Goal: Task Accomplishment & Management: Use online tool/utility

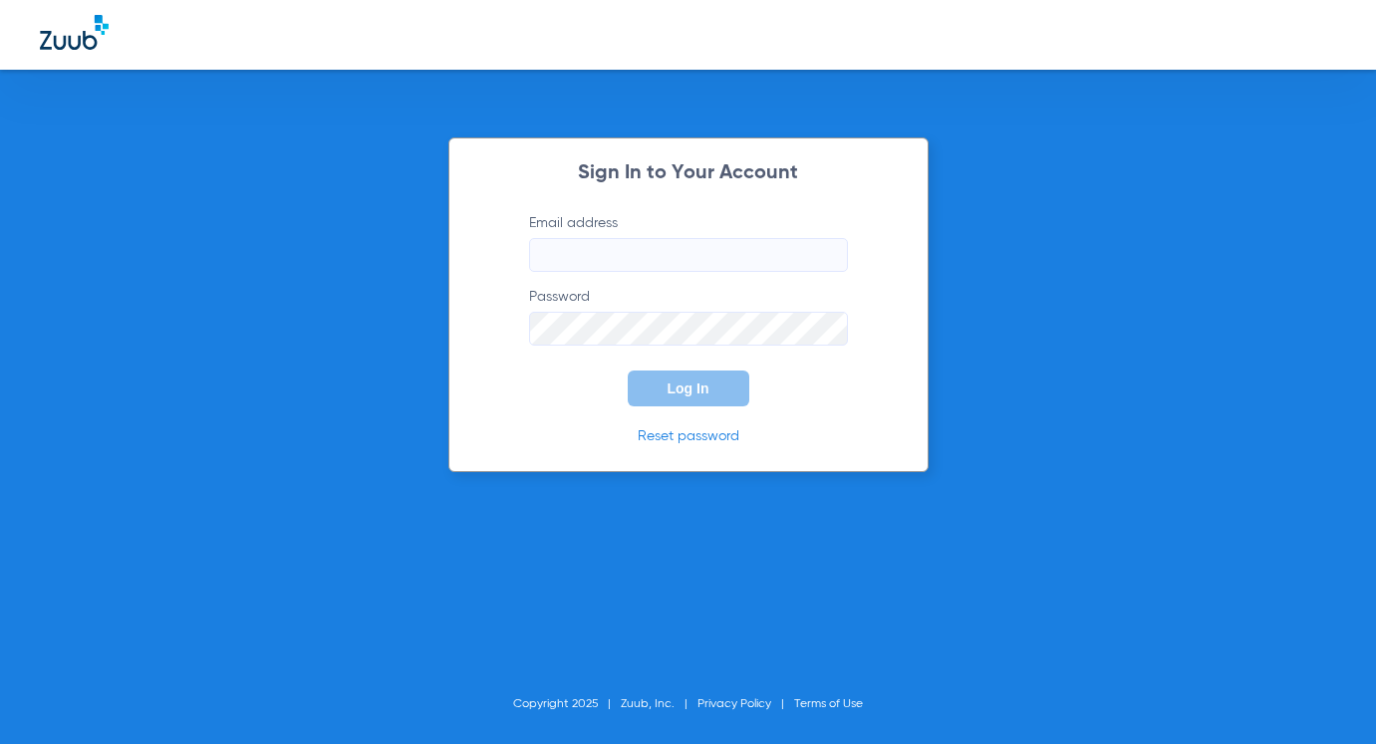
click at [582, 245] on input "Email address" at bounding box center [688, 255] width 319 height 34
type input "[EMAIL_ADDRESS][DOMAIN_NAME]"
click at [596, 347] on form "Email address [EMAIL_ADDRESS][DOMAIN_NAME] Password Log In" at bounding box center [688, 309] width 379 height 193
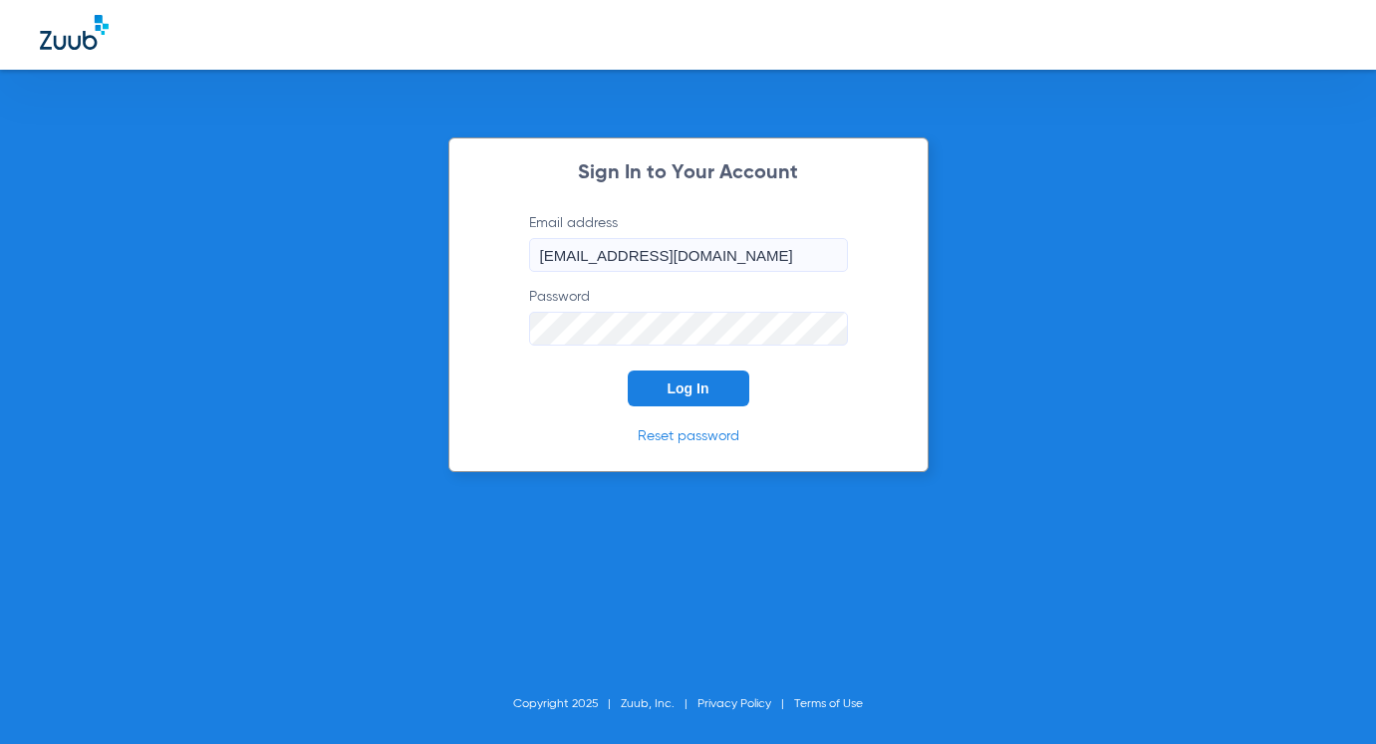
click at [675, 388] on span "Log In" at bounding box center [689, 389] width 42 height 16
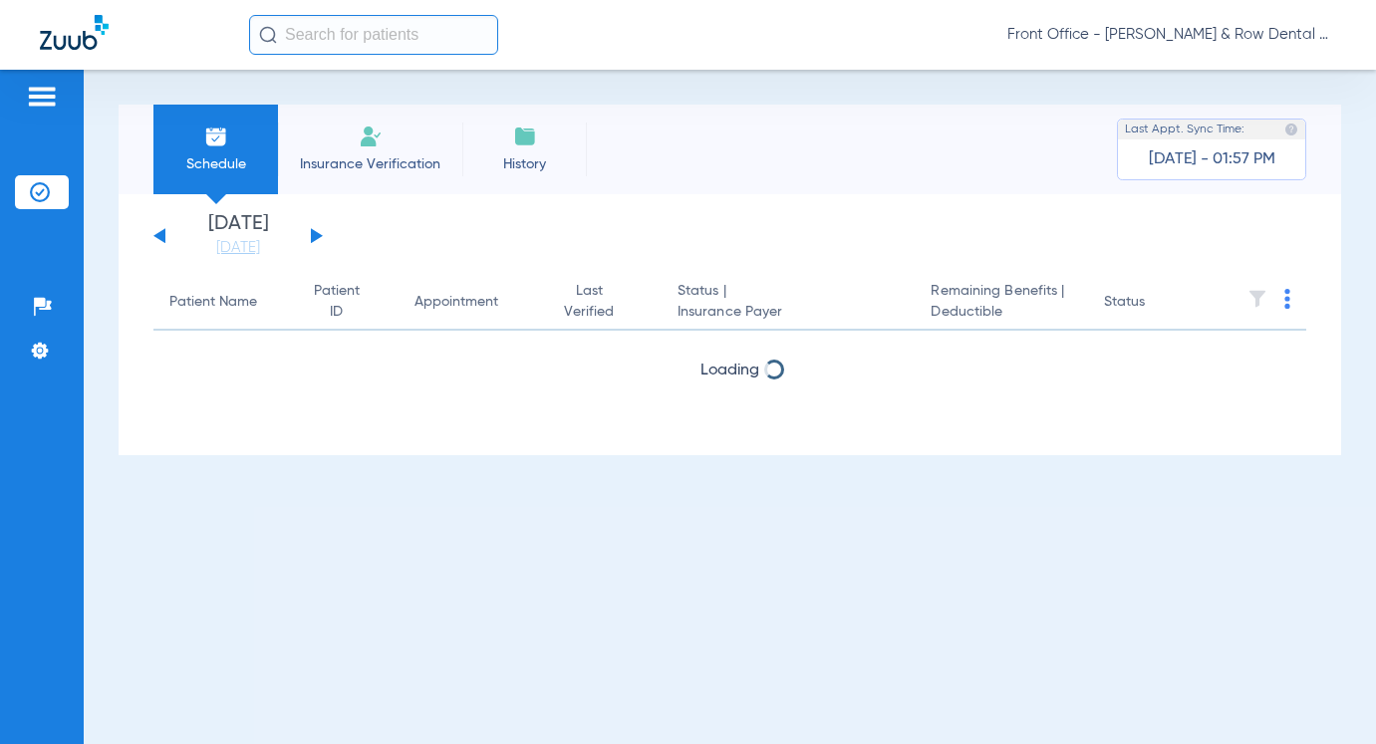
click at [421, 28] on input "text" at bounding box center [373, 35] width 249 height 40
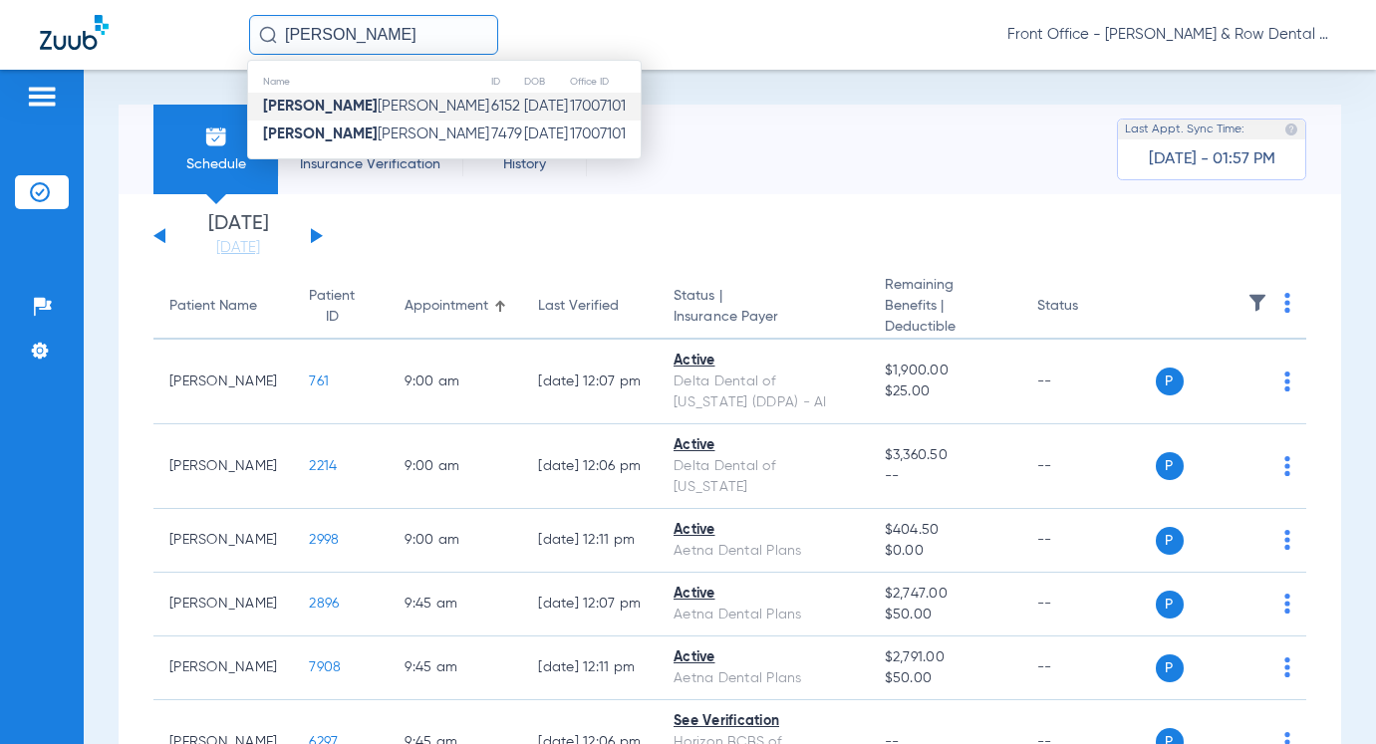
click at [373, 110] on span "[PERSON_NAME] [PERSON_NAME]" at bounding box center [376, 106] width 226 height 15
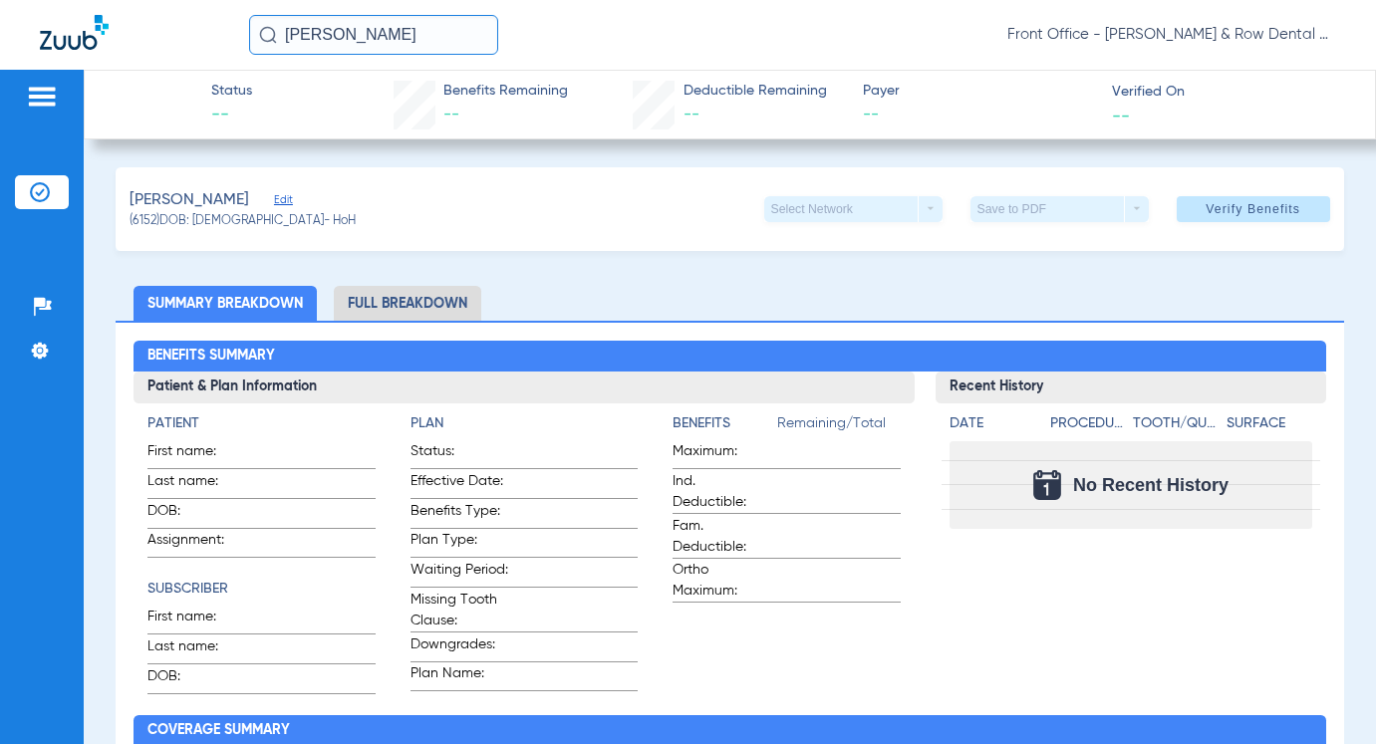
click at [1268, 200] on button "Verify Benefits" at bounding box center [1253, 209] width 153 height 26
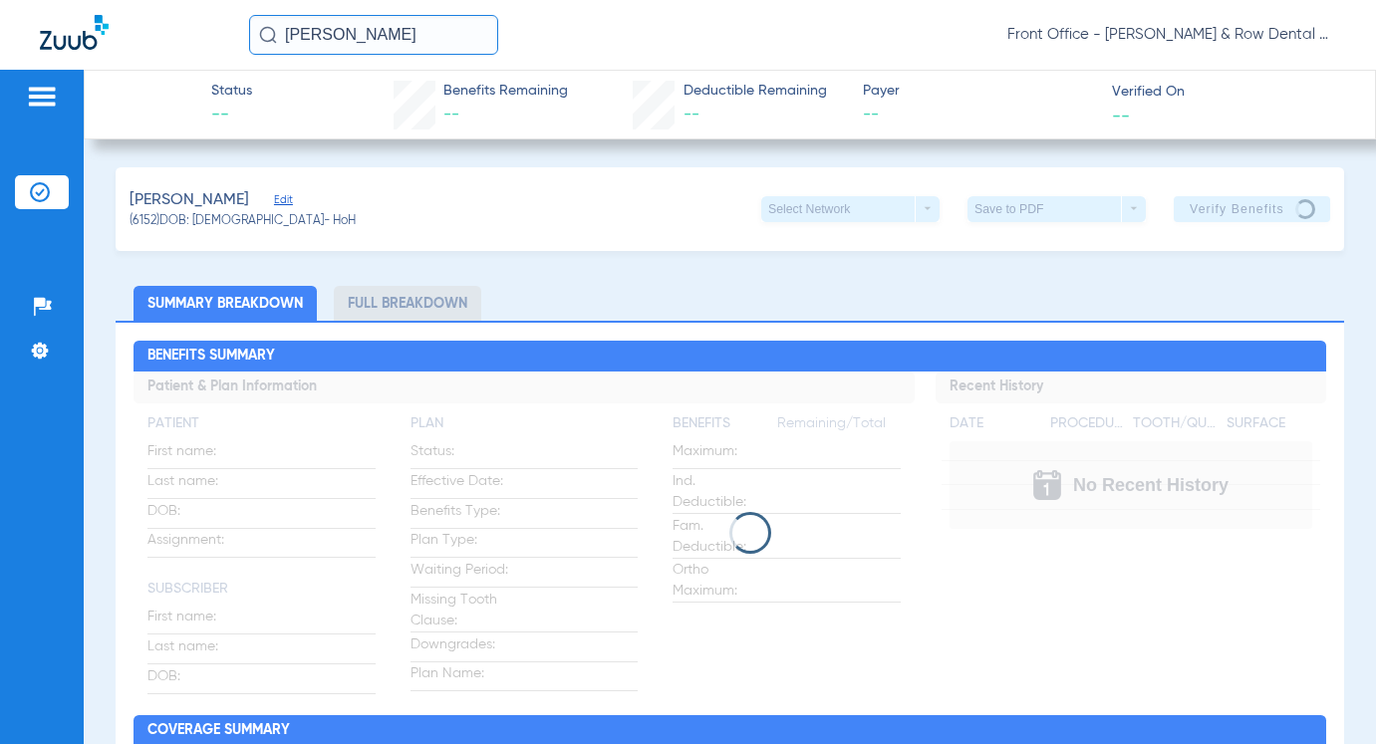
click at [396, 38] on input "[PERSON_NAME]" at bounding box center [373, 35] width 249 height 40
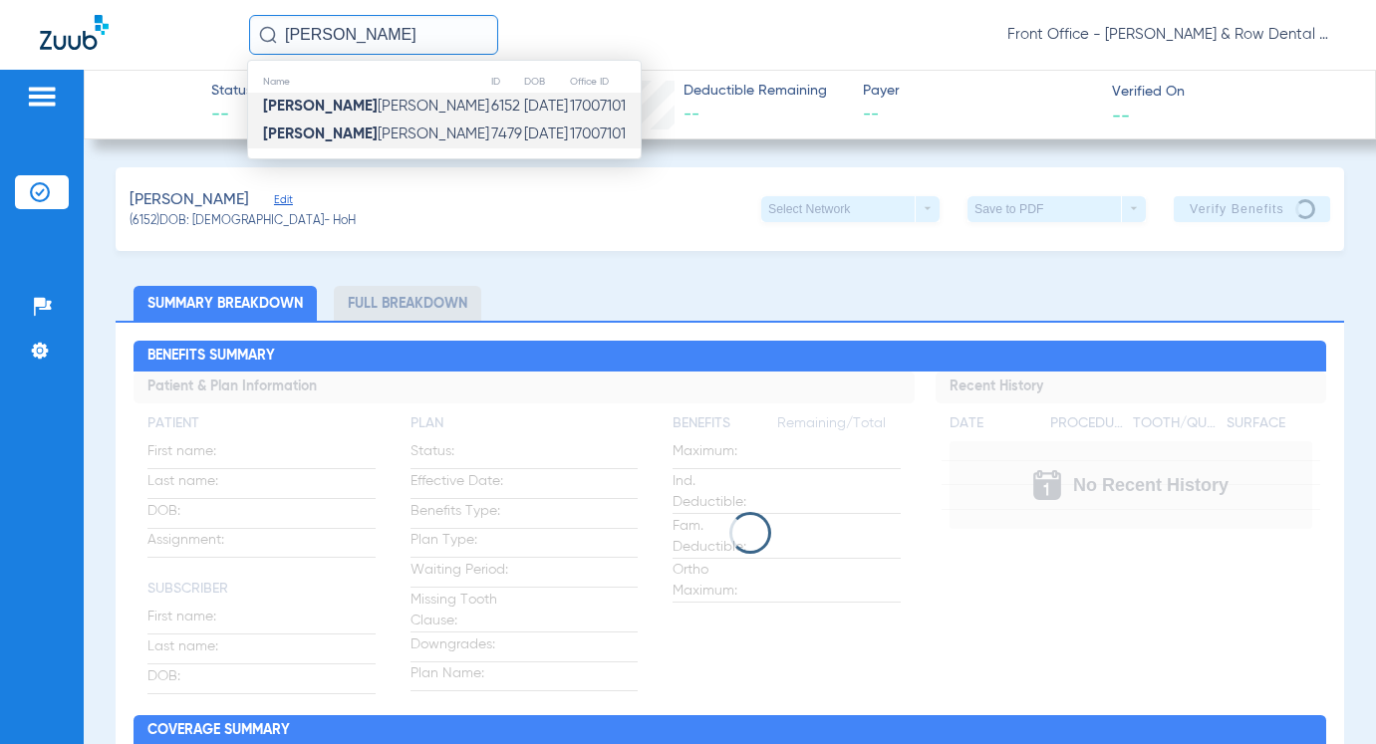
click at [490, 136] on td "7479" at bounding box center [506, 135] width 33 height 28
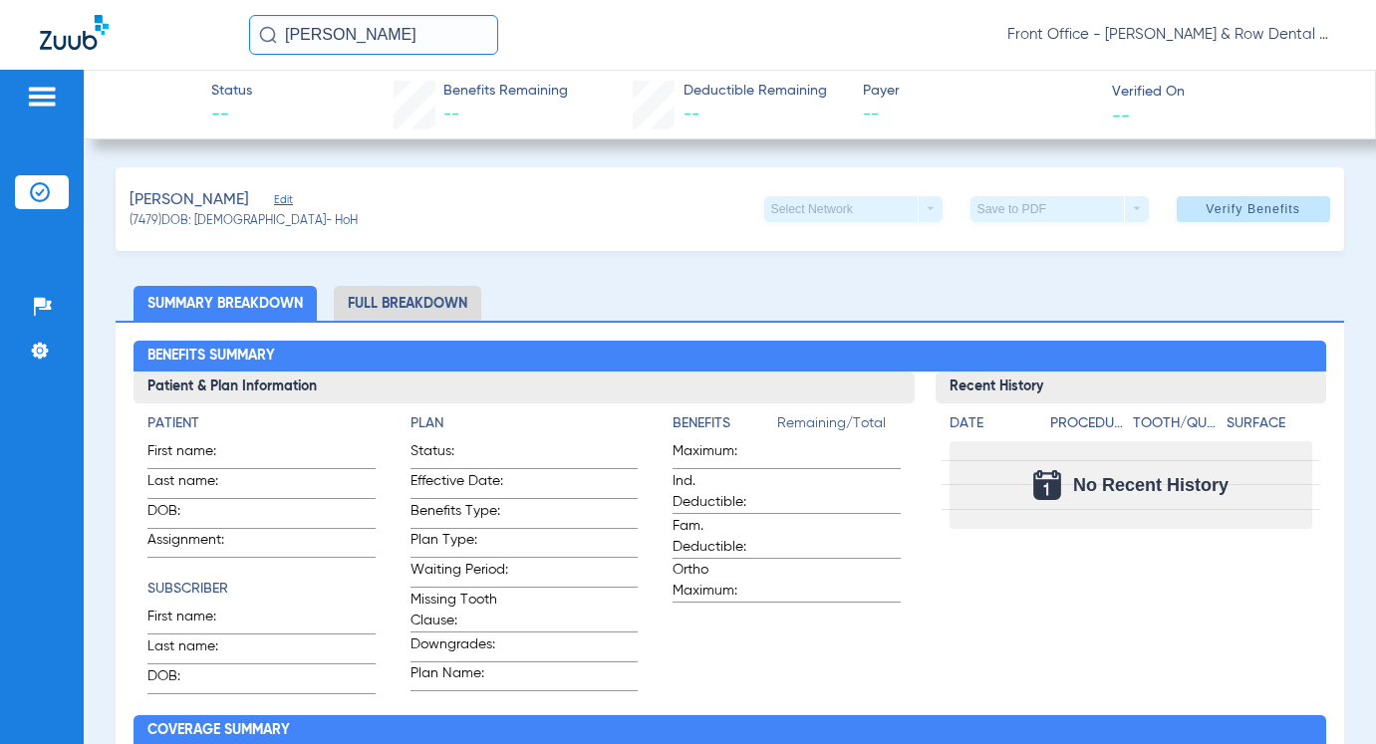
click at [387, 34] on input "[PERSON_NAME]" at bounding box center [373, 35] width 249 height 40
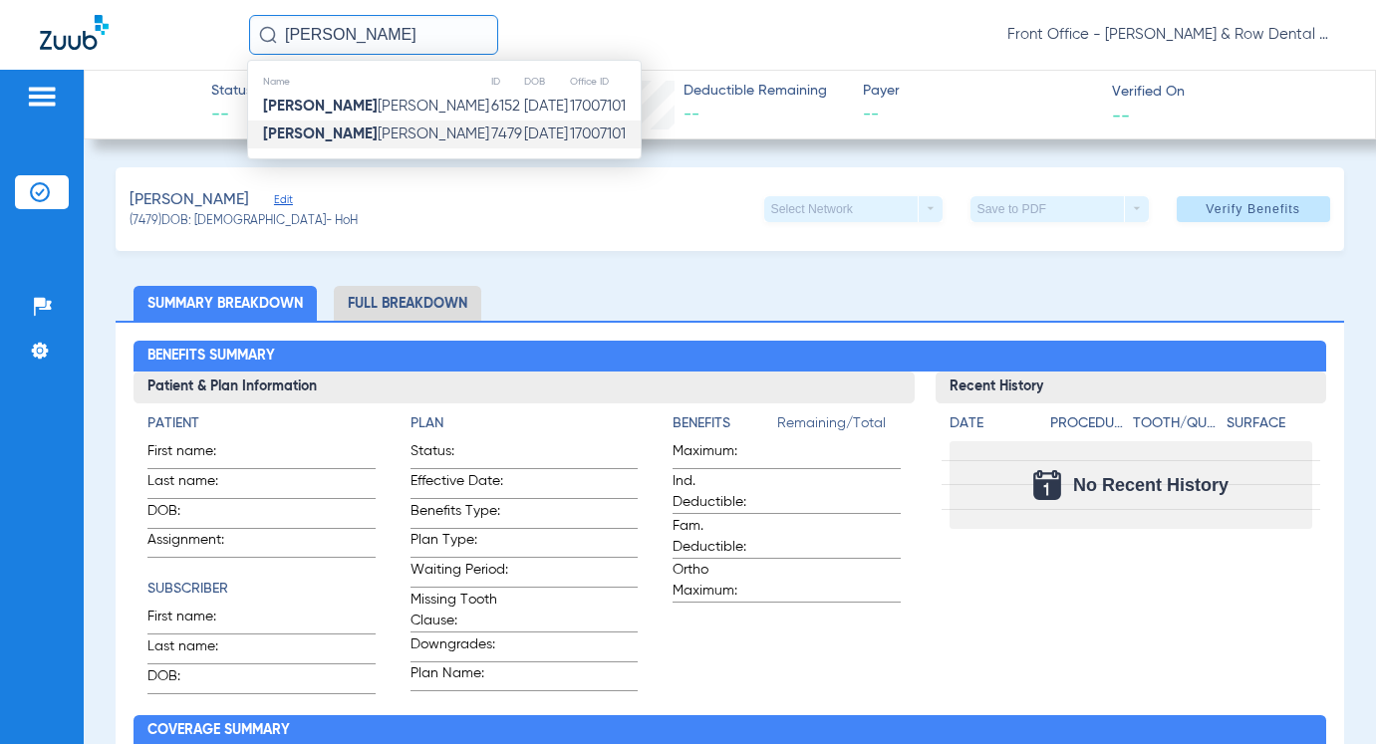
click at [385, 132] on td "[PERSON_NAME] [PERSON_NAME]" at bounding box center [369, 135] width 242 height 28
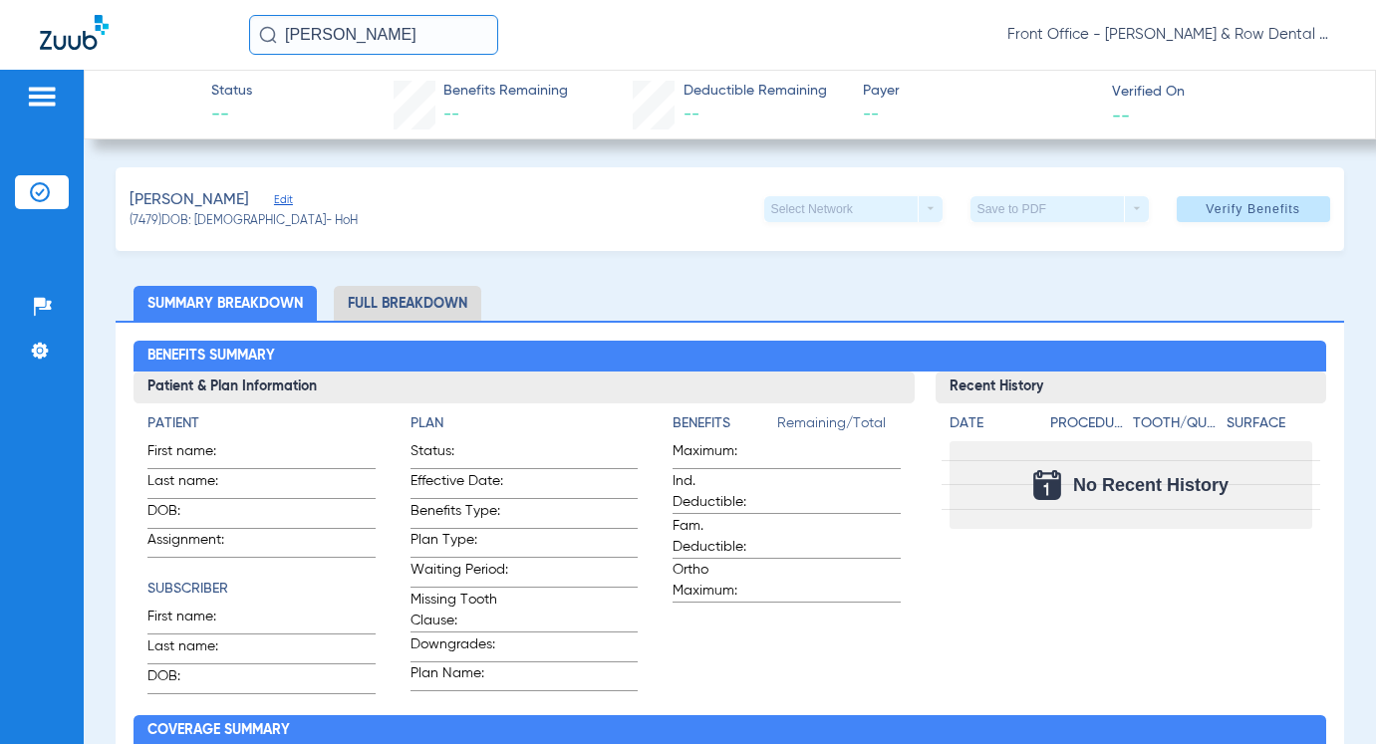
click at [380, 23] on input "[PERSON_NAME]" at bounding box center [373, 35] width 249 height 40
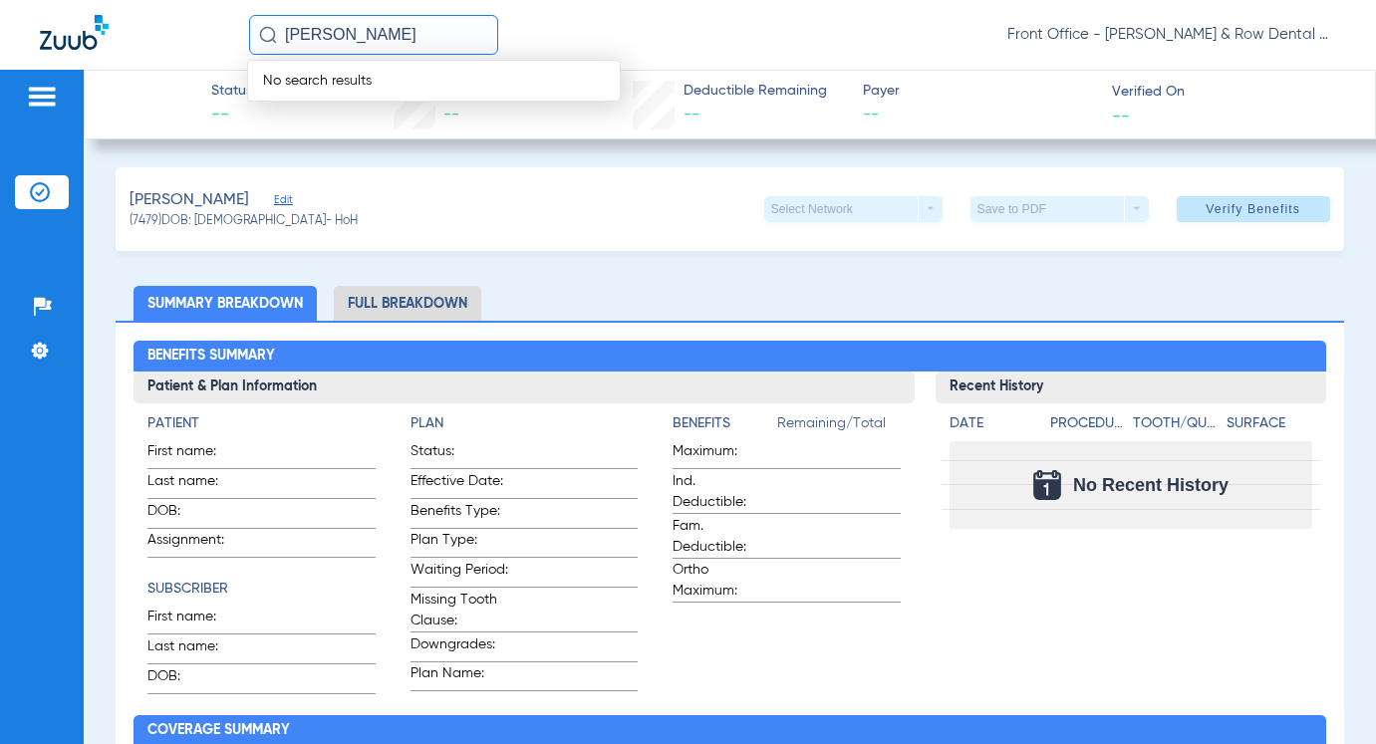
drag, startPoint x: 379, startPoint y: 45, endPoint x: 147, endPoint y: 34, distance: 231.4
click at [166, 37] on div "[PERSON_NAME] No search results Front Office - [PERSON_NAME] & Row Dental Group" at bounding box center [688, 35] width 1376 height 70
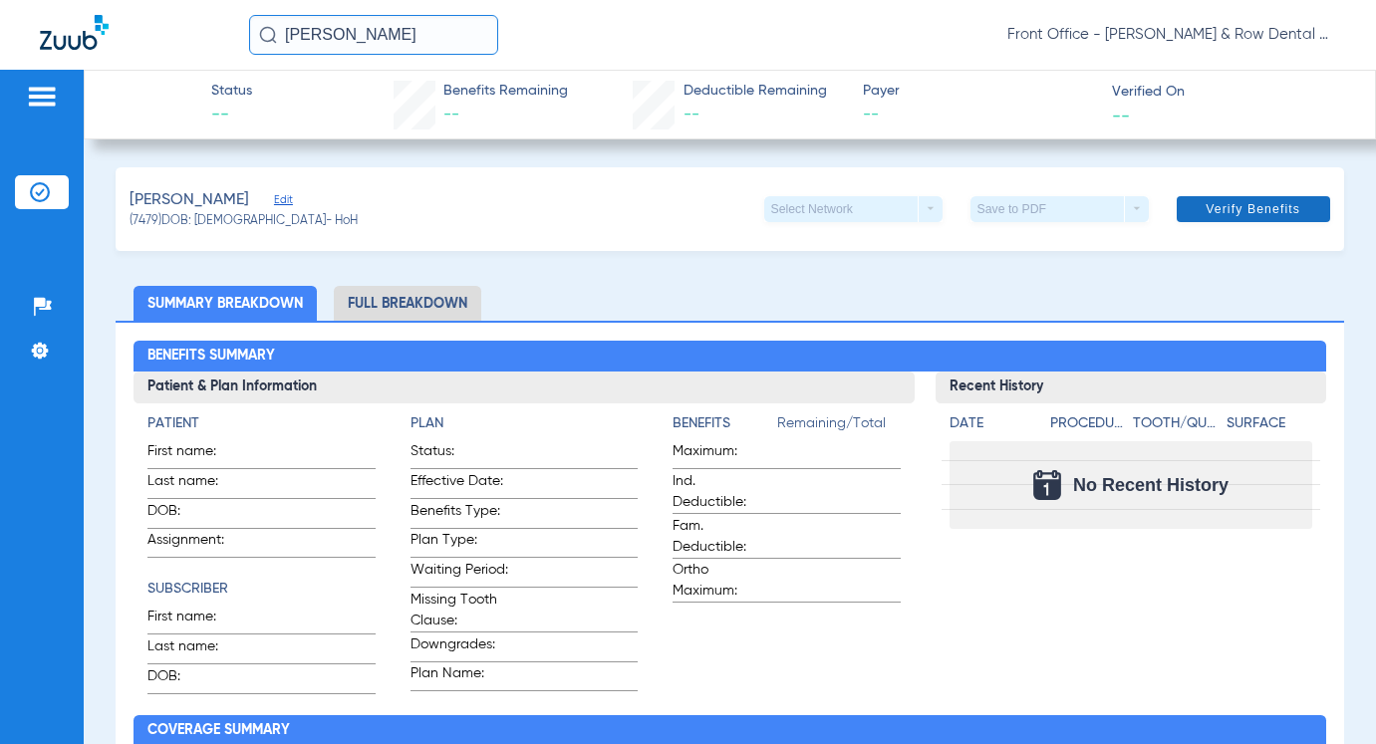
type input "[PERSON_NAME]"
click at [1210, 202] on span "Verify Benefits" at bounding box center [1253, 209] width 95 height 16
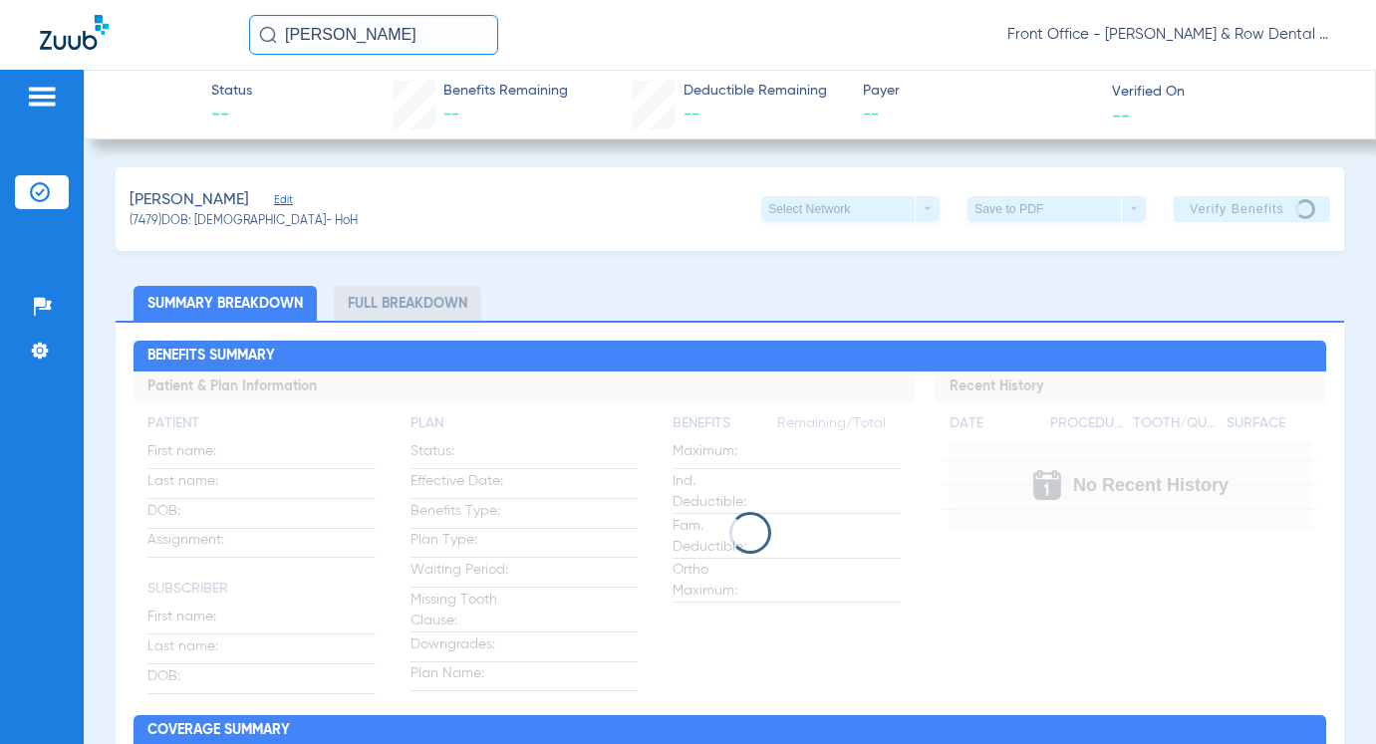
click at [424, 27] on input "[PERSON_NAME]" at bounding box center [373, 35] width 249 height 40
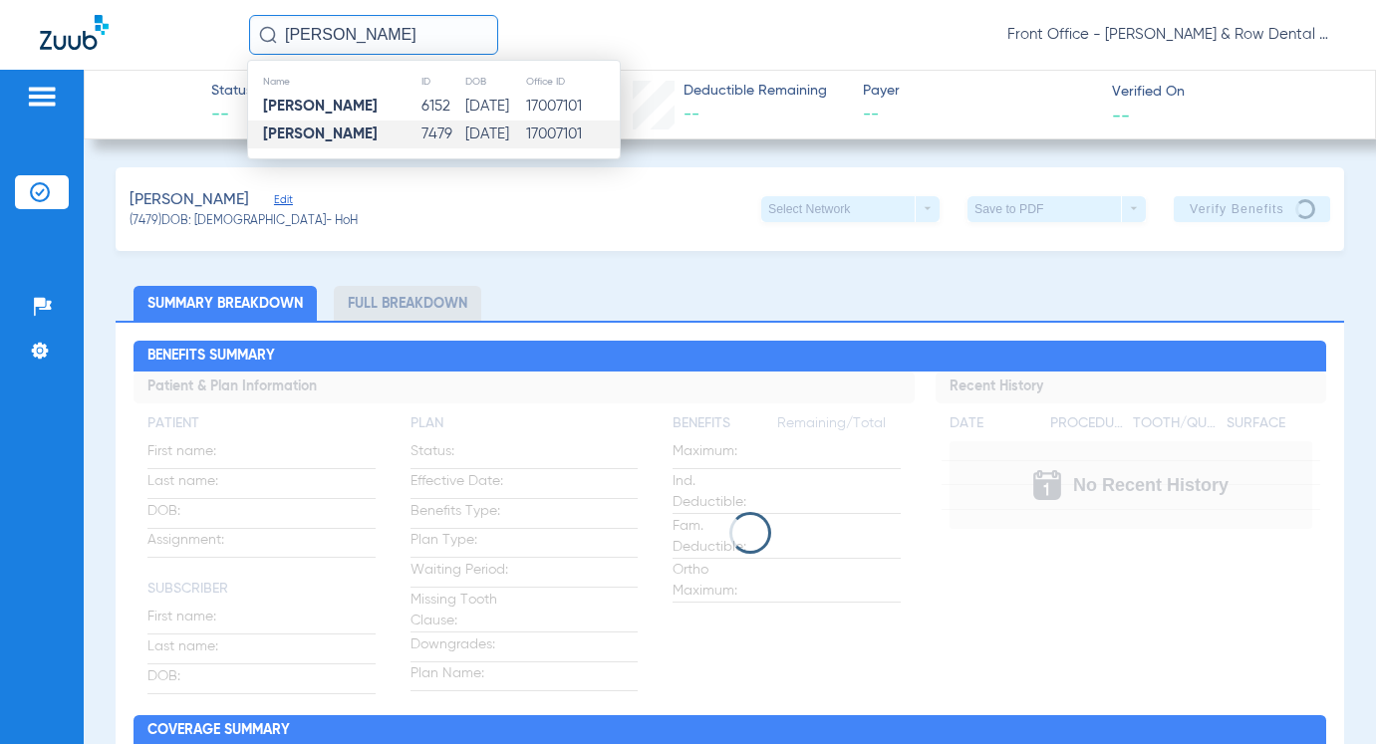
click at [464, 132] on td "[DATE]" at bounding box center [494, 135] width 61 height 28
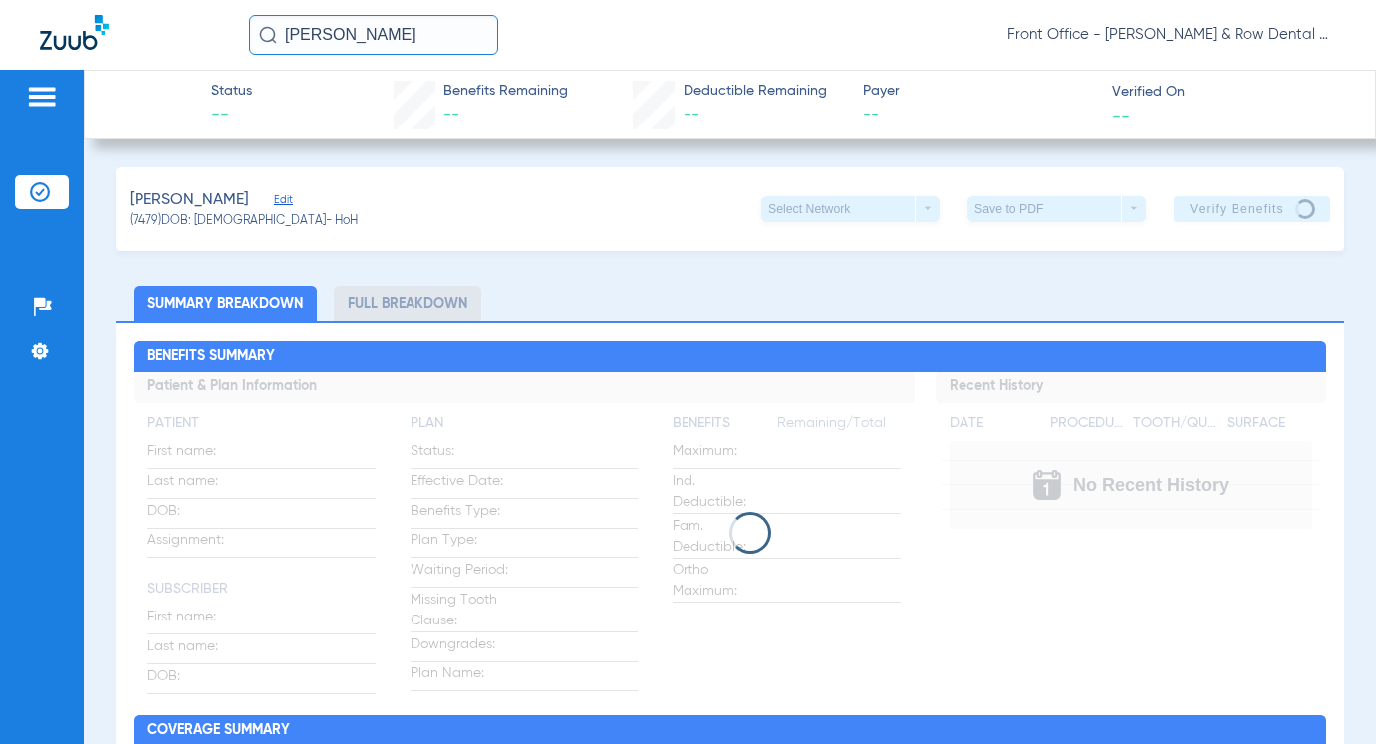
click at [1268, 216] on app-verify-button "Verify Benefits" at bounding box center [1251, 209] width 155 height 26
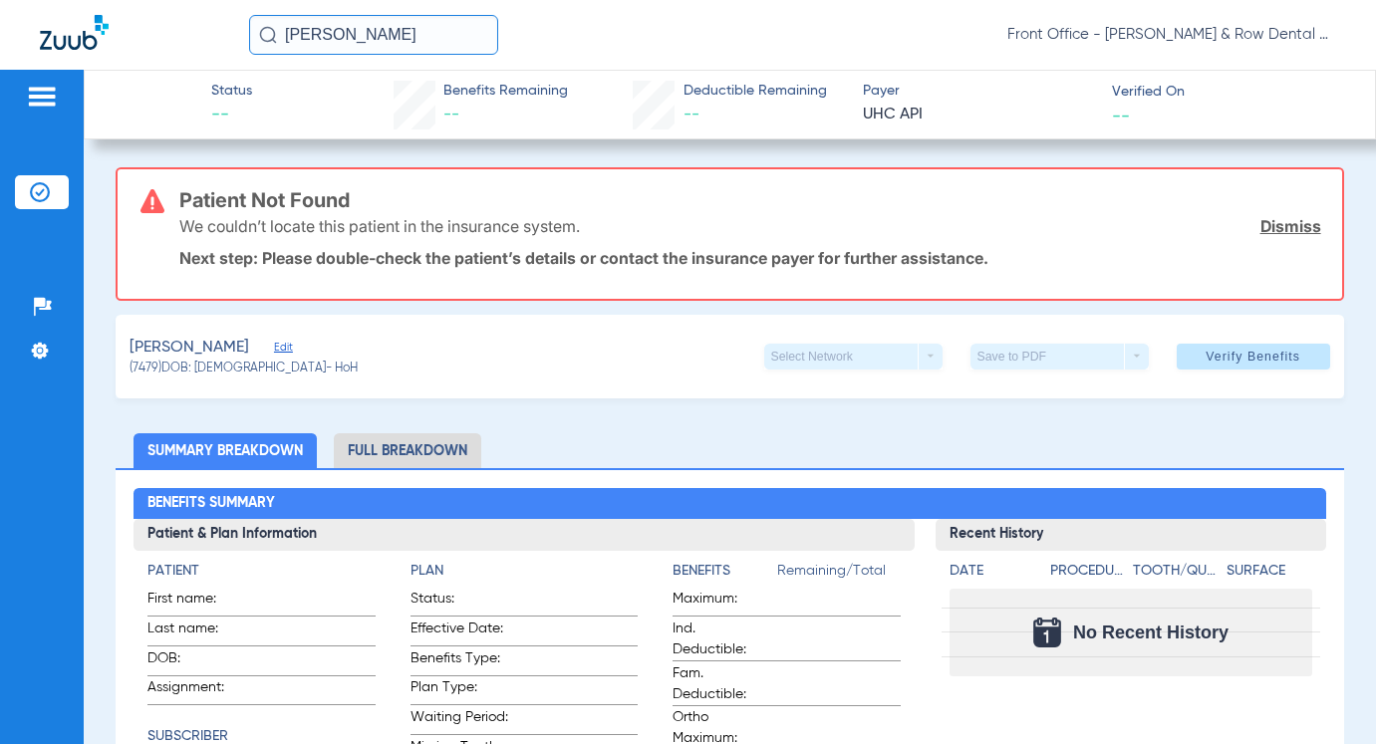
click at [292, 349] on span "Edit" at bounding box center [283, 350] width 18 height 19
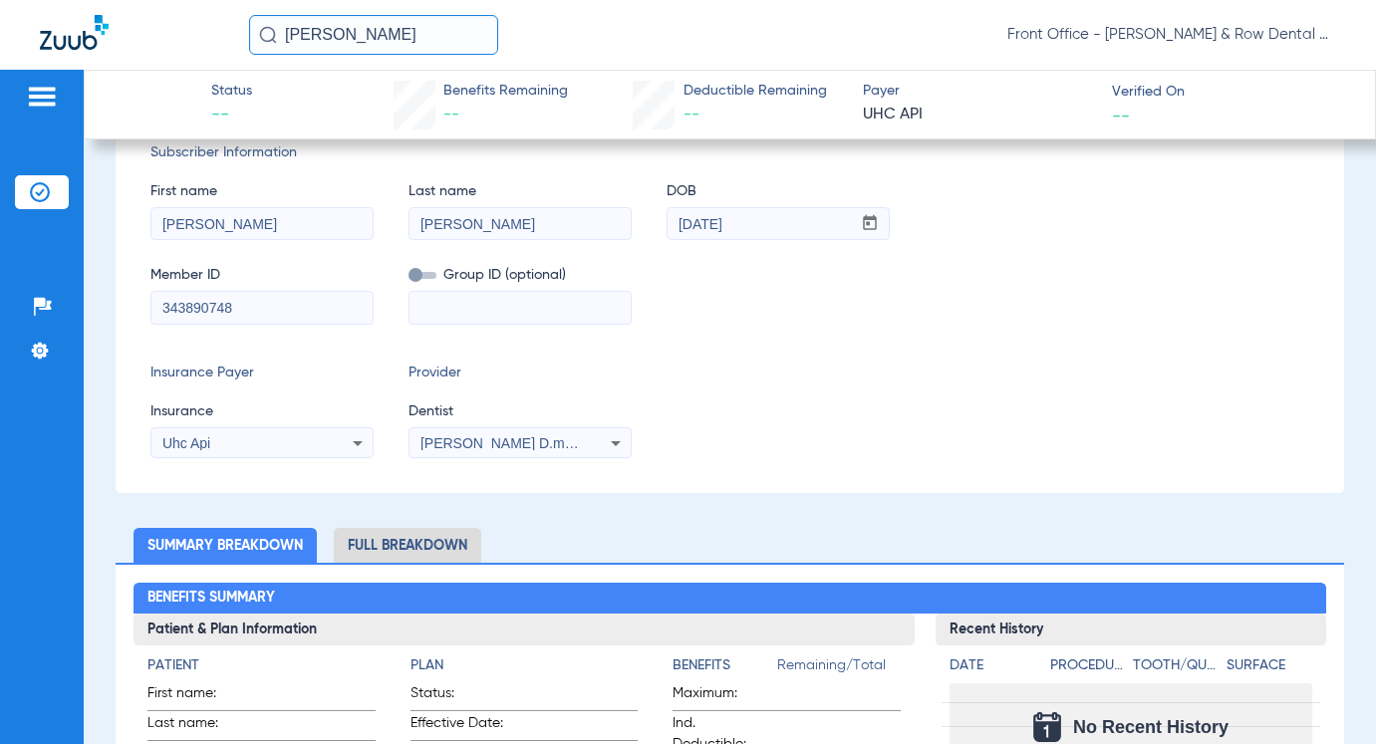
scroll to position [299, 0]
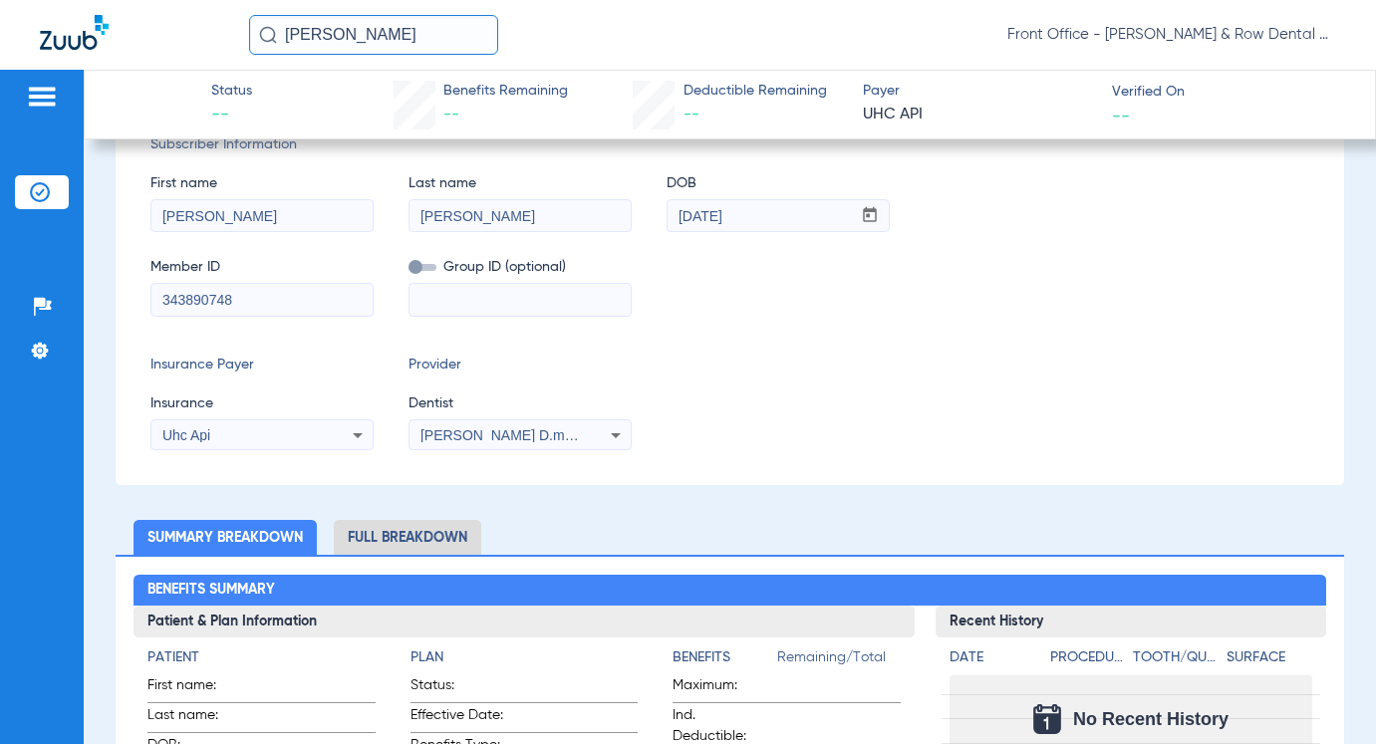
click at [359, 434] on icon at bounding box center [358, 435] width 10 height 5
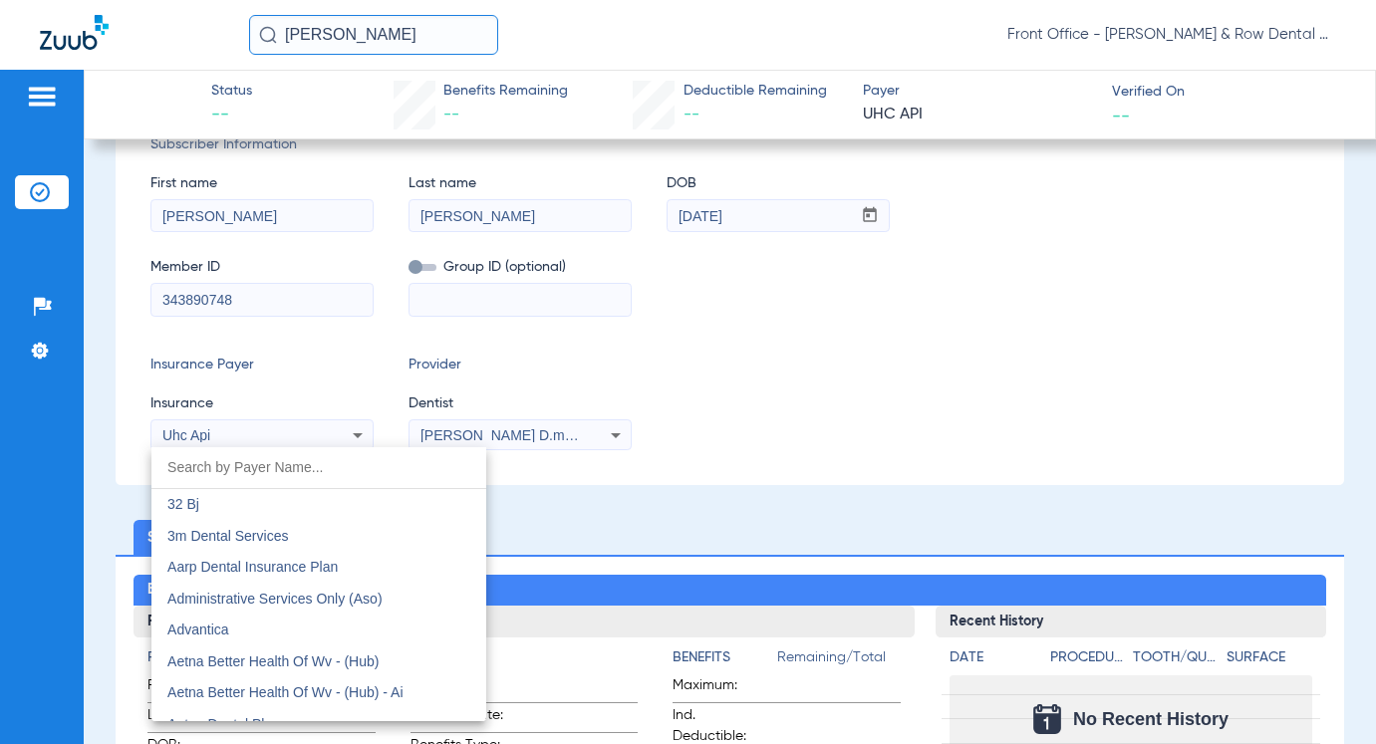
scroll to position [11318, 0]
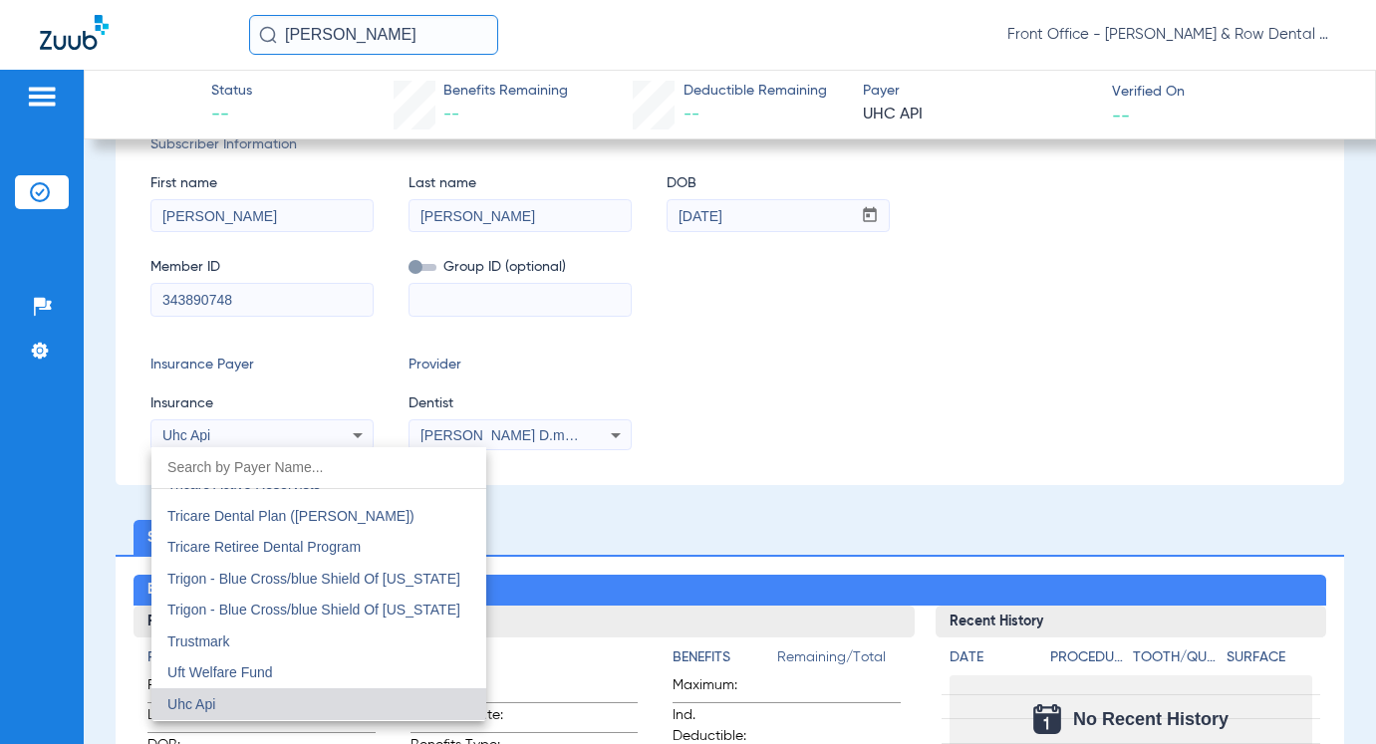
click at [838, 548] on div at bounding box center [688, 372] width 1376 height 744
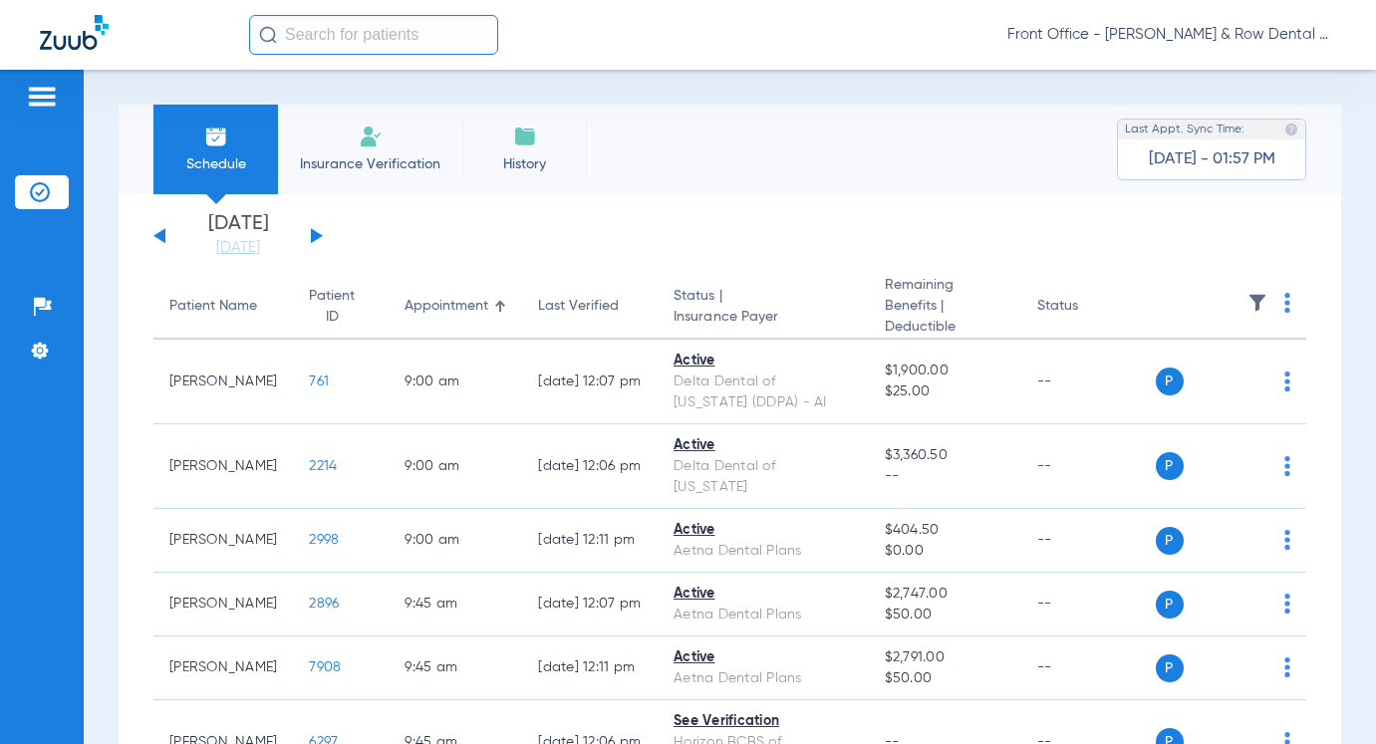
click at [314, 31] on input "text" at bounding box center [373, 35] width 249 height 40
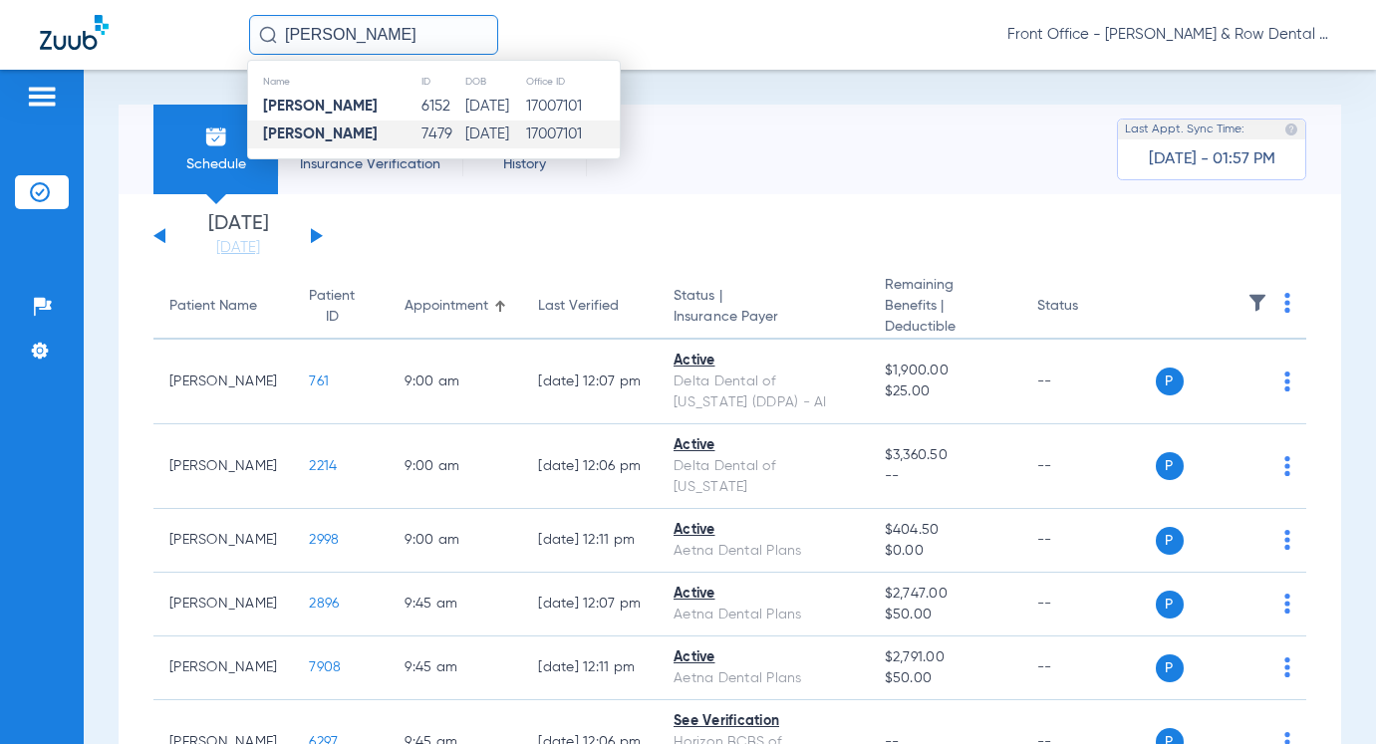
type input "[PERSON_NAME]"
click at [464, 130] on td "[DATE]" at bounding box center [494, 135] width 61 height 28
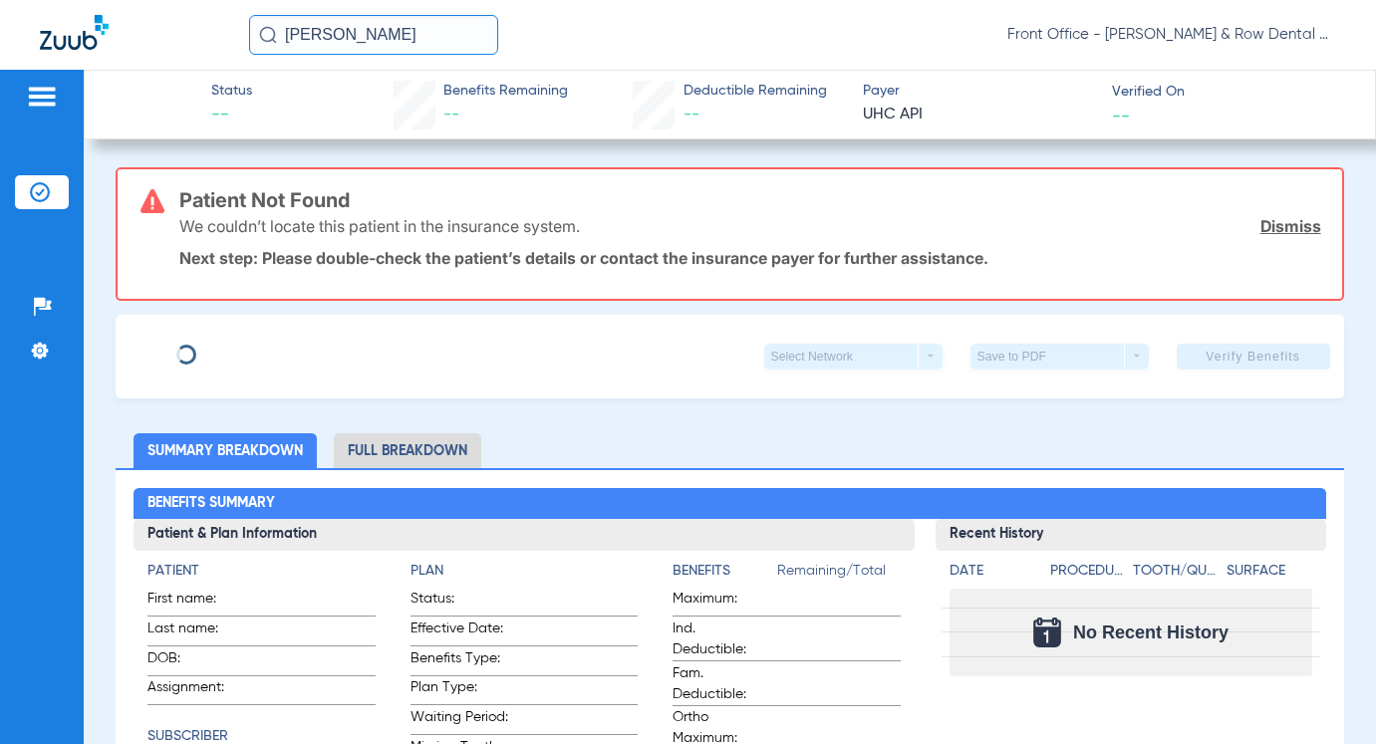
type input "[PERSON_NAME]"
type input "[DATE]"
type input "343890748"
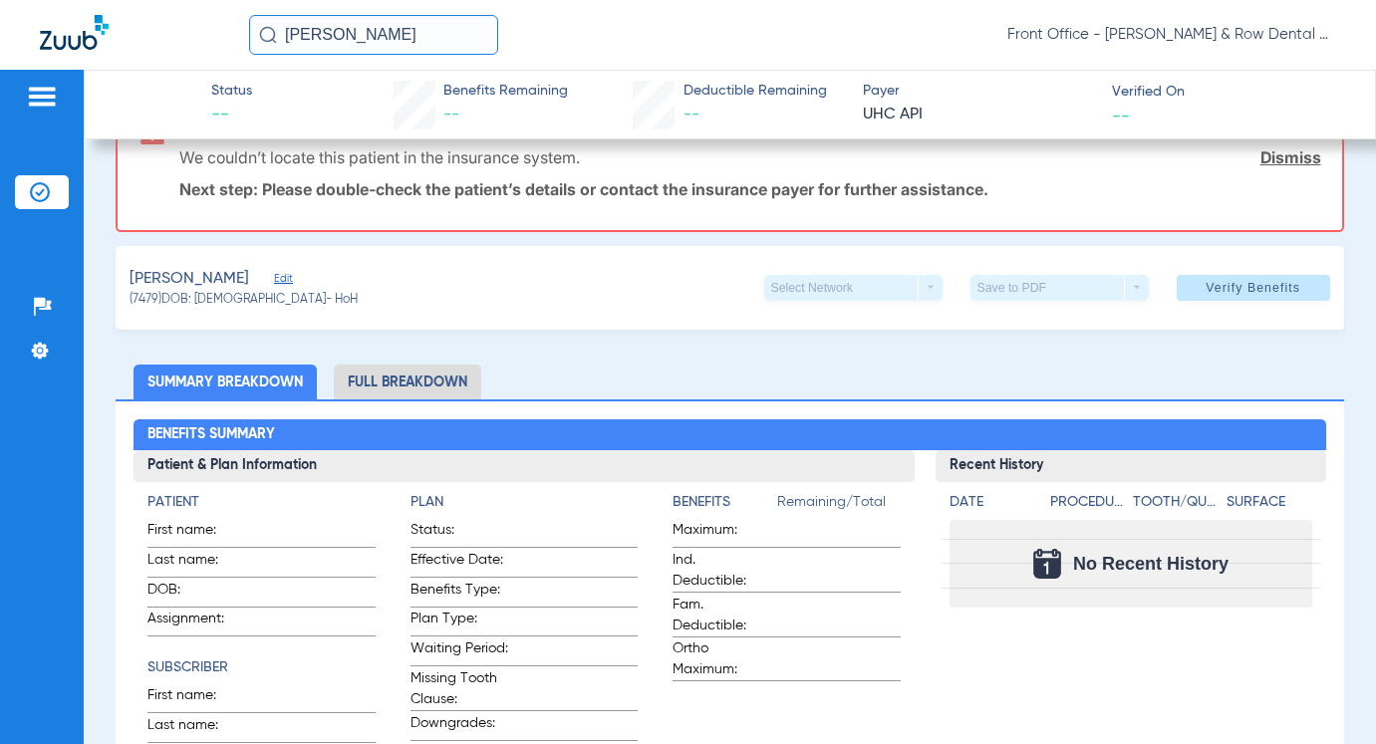
scroll to position [100, 0]
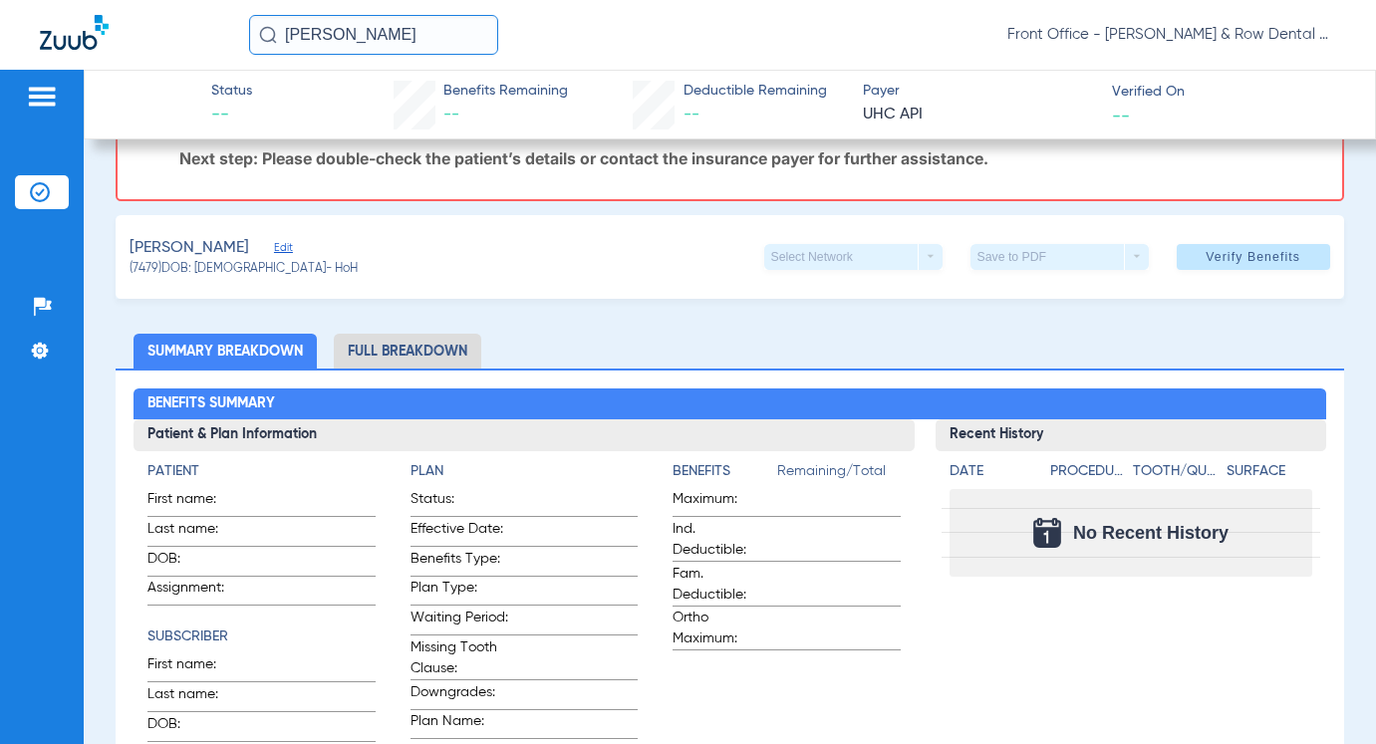
click at [286, 251] on span "Edit" at bounding box center [283, 250] width 18 height 19
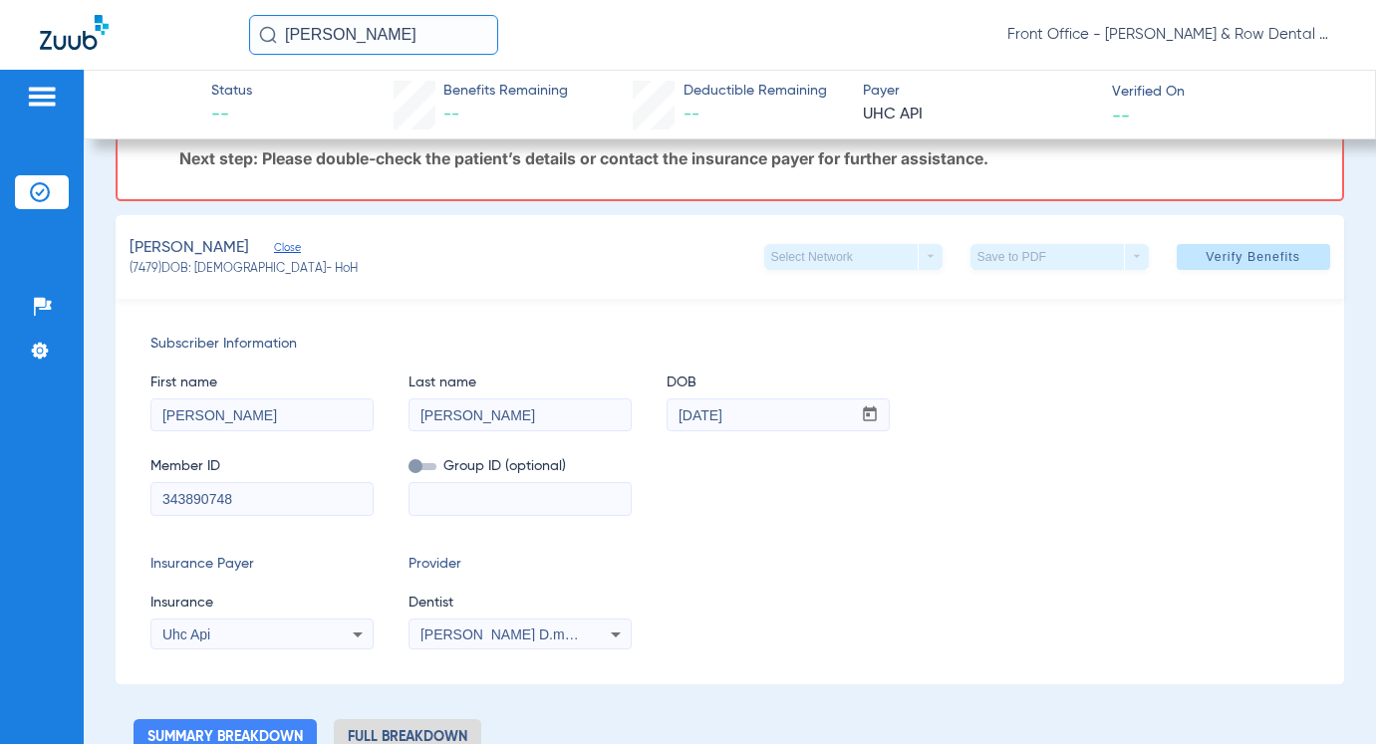
scroll to position [199, 0]
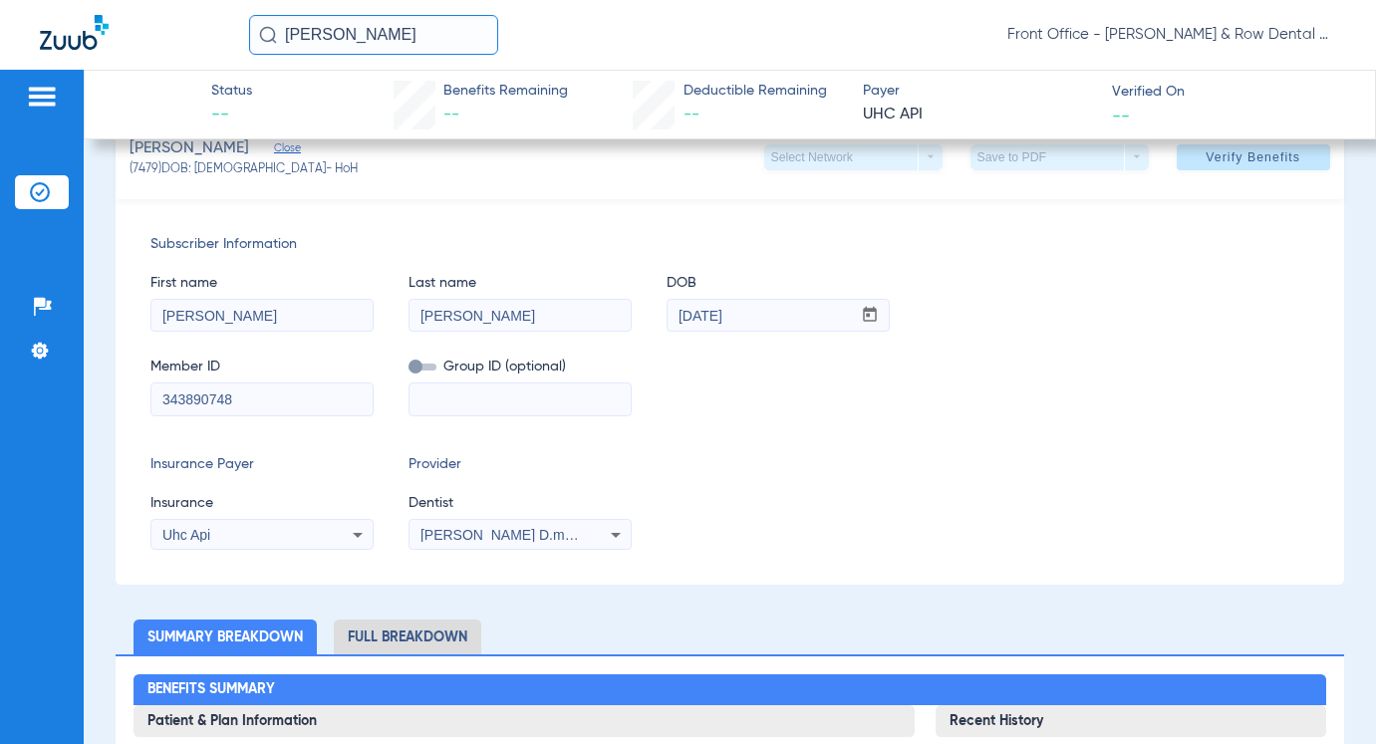
click at [357, 535] on icon at bounding box center [358, 535] width 10 height 5
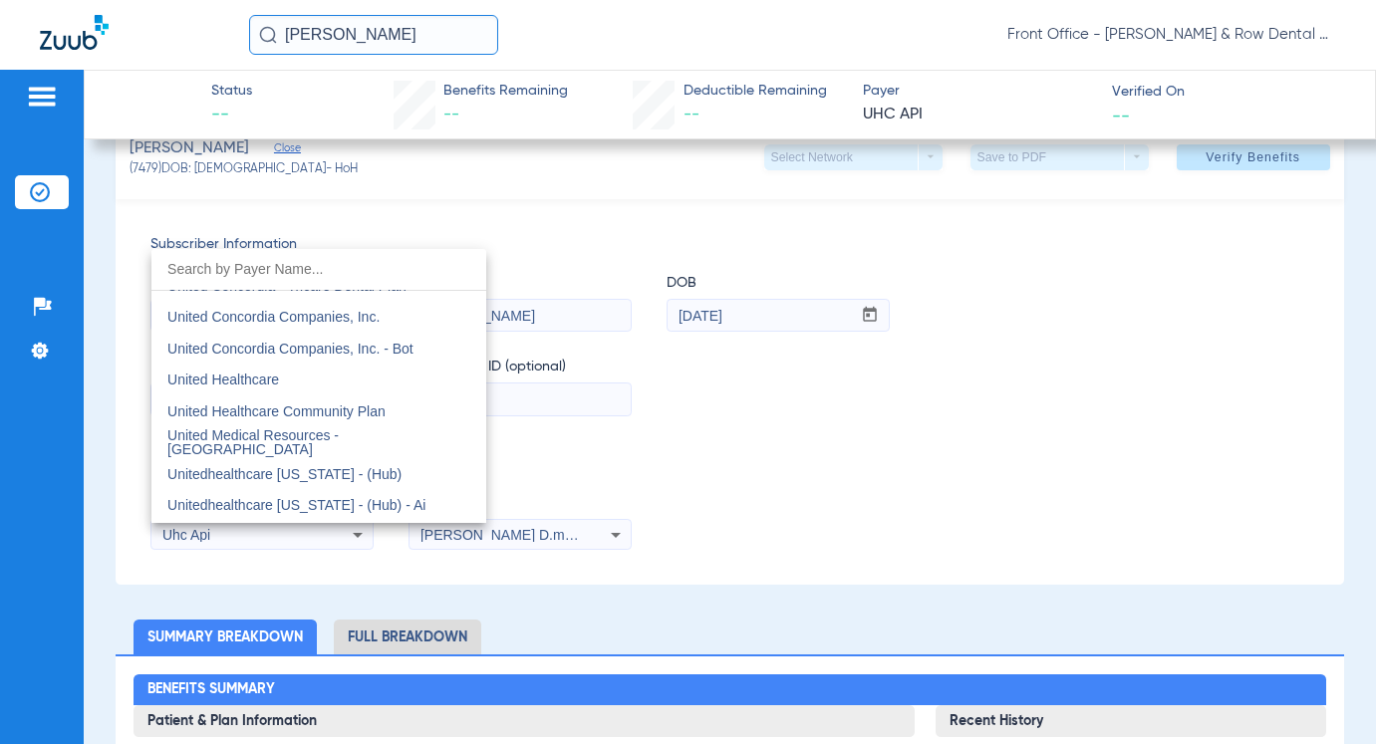
scroll to position [11916, 0]
click at [262, 378] on span "United Healthcare" at bounding box center [223, 379] width 112 height 16
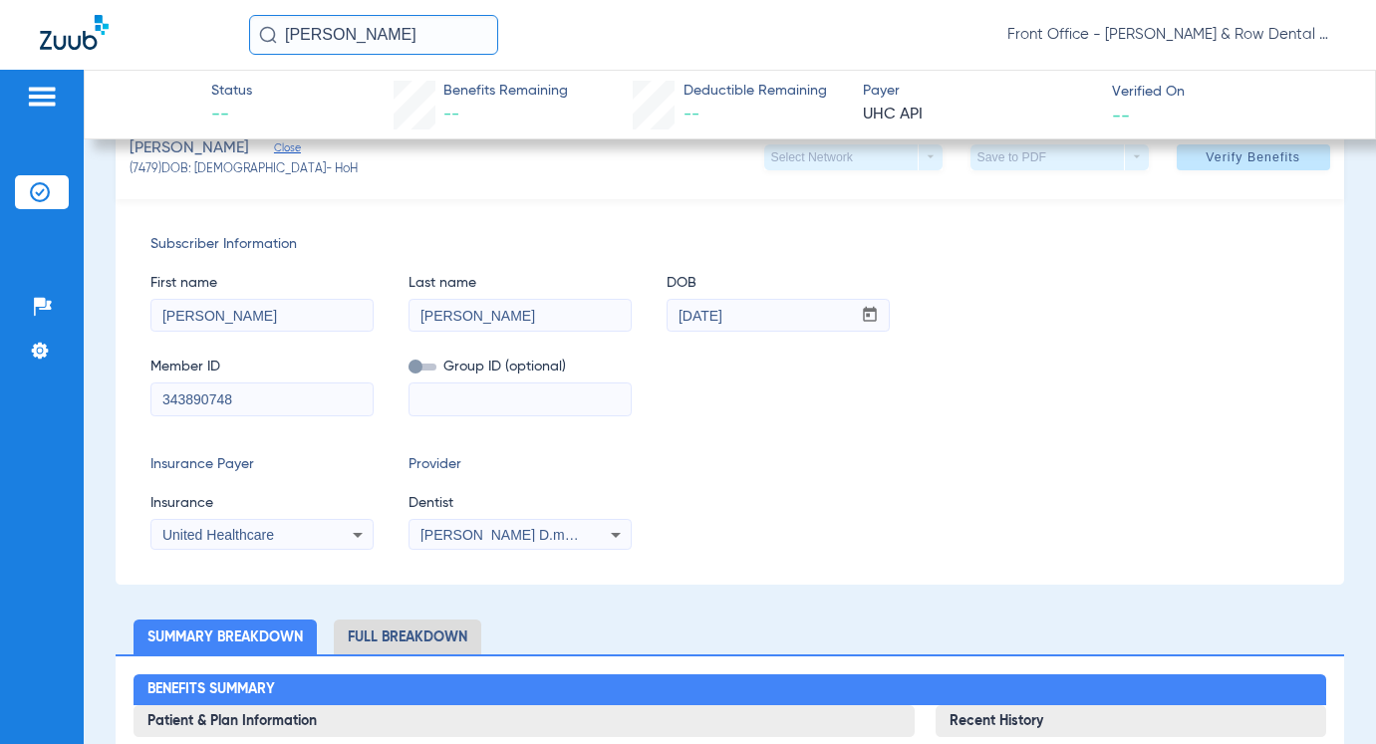
click at [542, 528] on span "[PERSON_NAME] D.m.d 1376727222" at bounding box center [538, 535] width 237 height 16
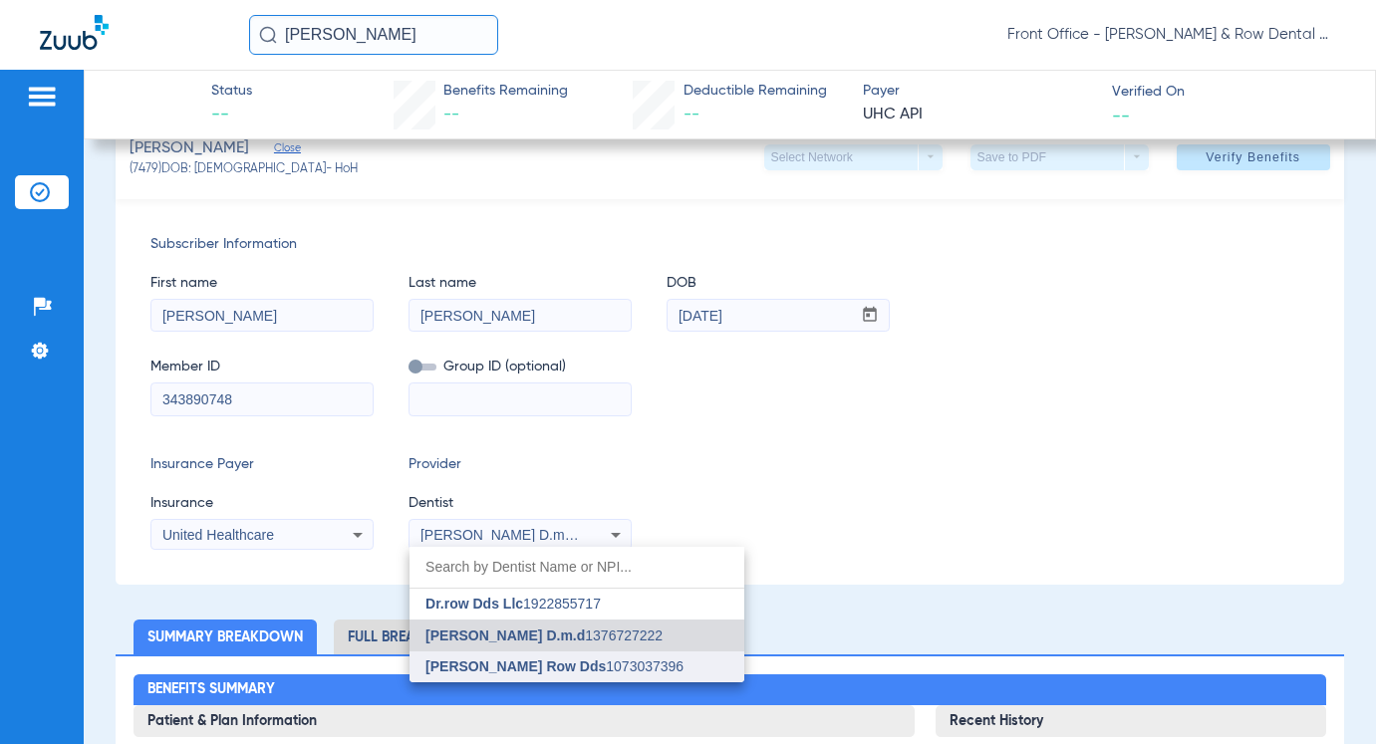
click at [520, 669] on span "[PERSON_NAME] Row Dds" at bounding box center [515, 667] width 180 height 16
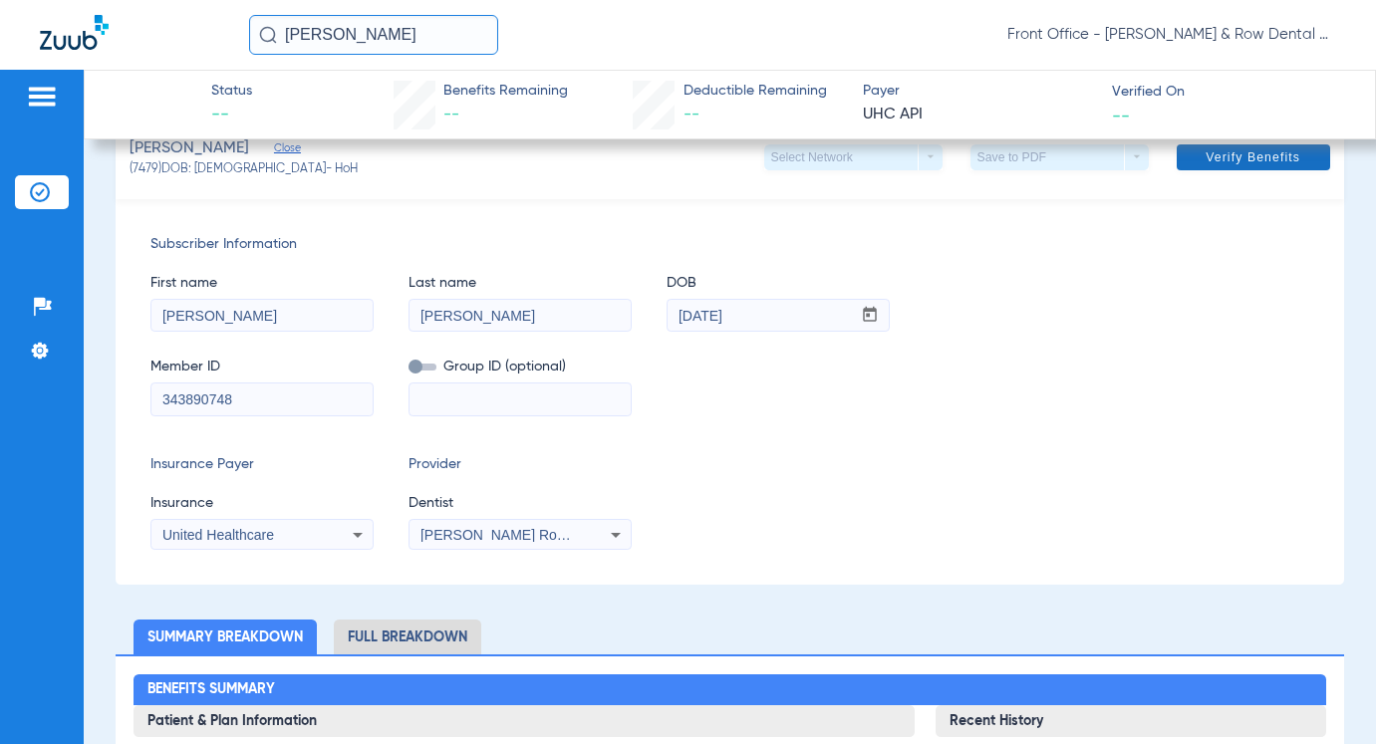
click at [1210, 165] on span "Verify Benefits" at bounding box center [1253, 157] width 95 height 16
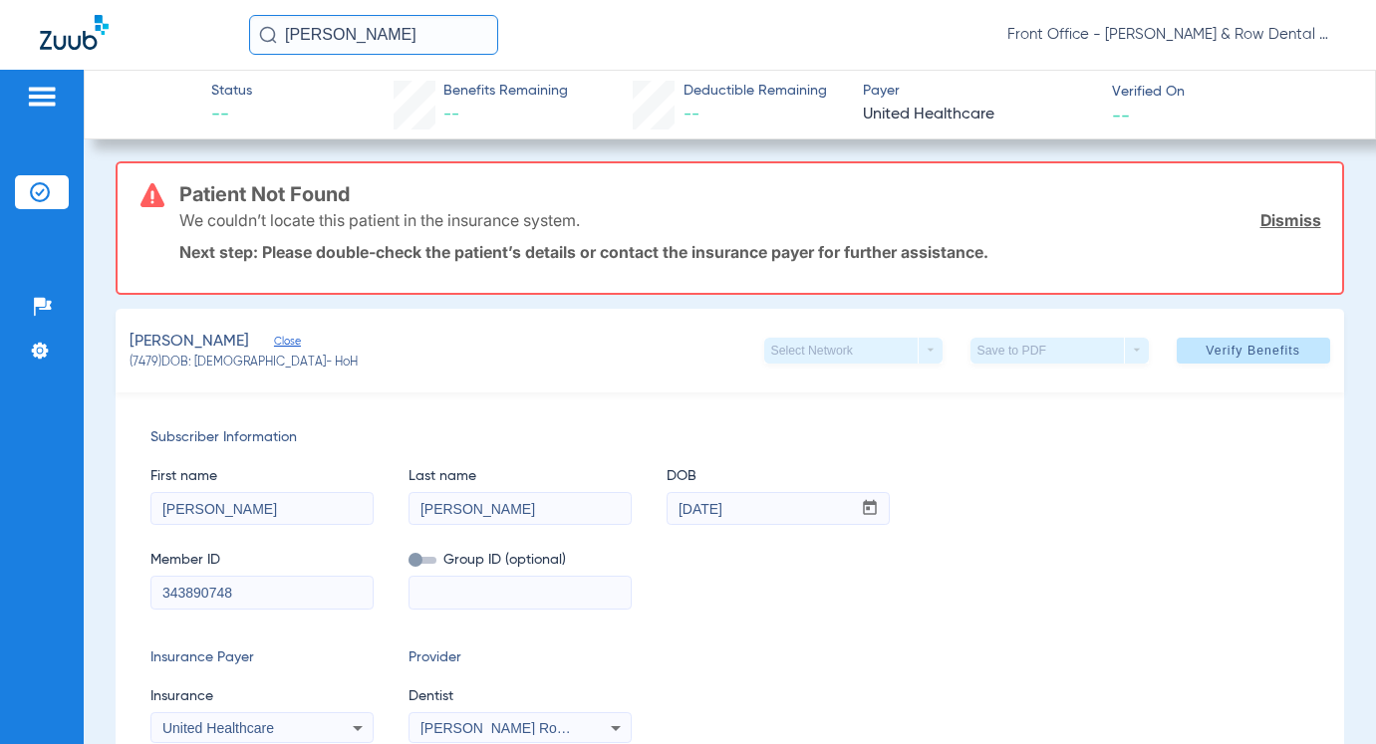
scroll to position [0, 0]
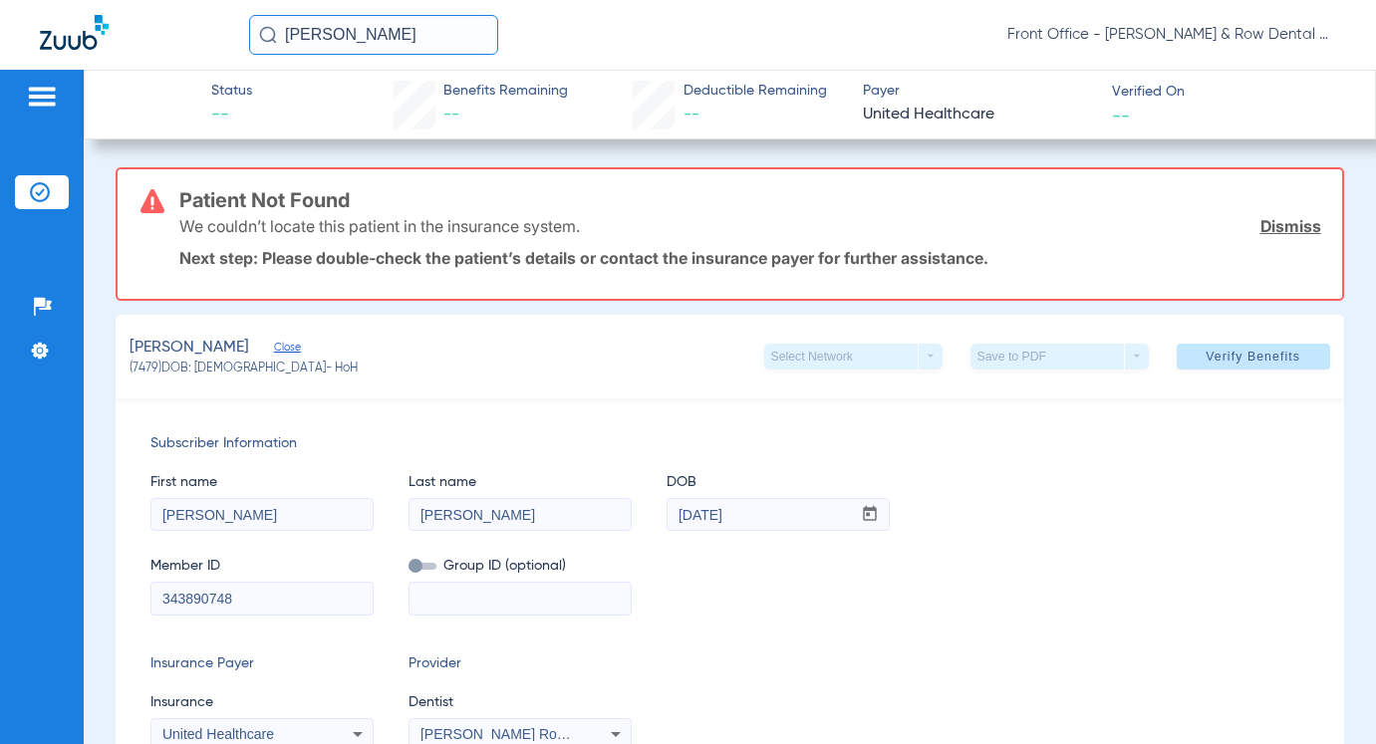
click at [1269, 232] on link "Dismiss" at bounding box center [1290, 226] width 61 height 20
